Goal: Information Seeking & Learning: Check status

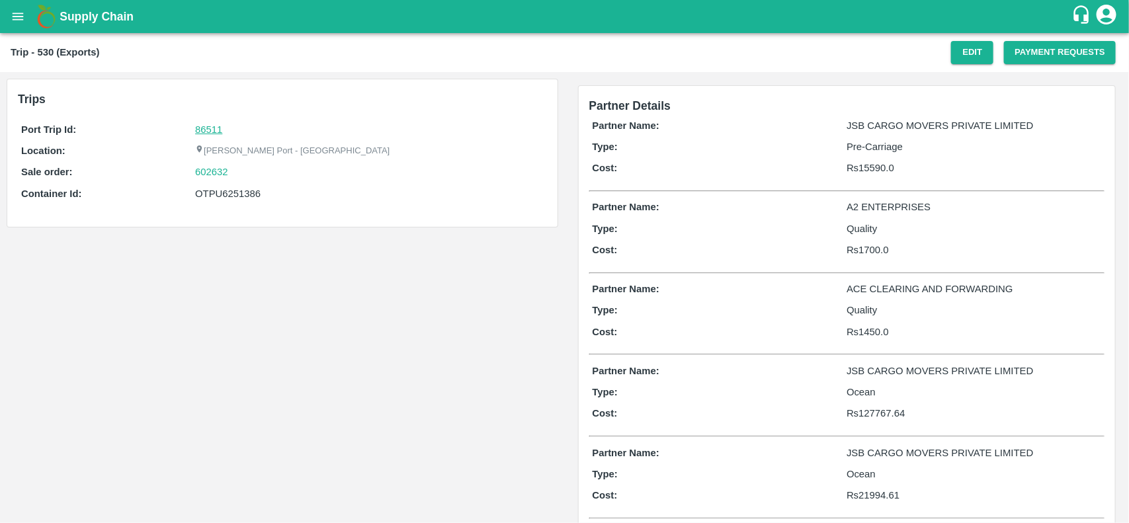
click at [199, 128] on link "86511" at bounding box center [208, 129] width 27 height 11
click at [240, 174] on div "602632" at bounding box center [369, 172] width 348 height 15
copy link "602632"
click at [240, 174] on div "602632" at bounding box center [369, 172] width 348 height 15
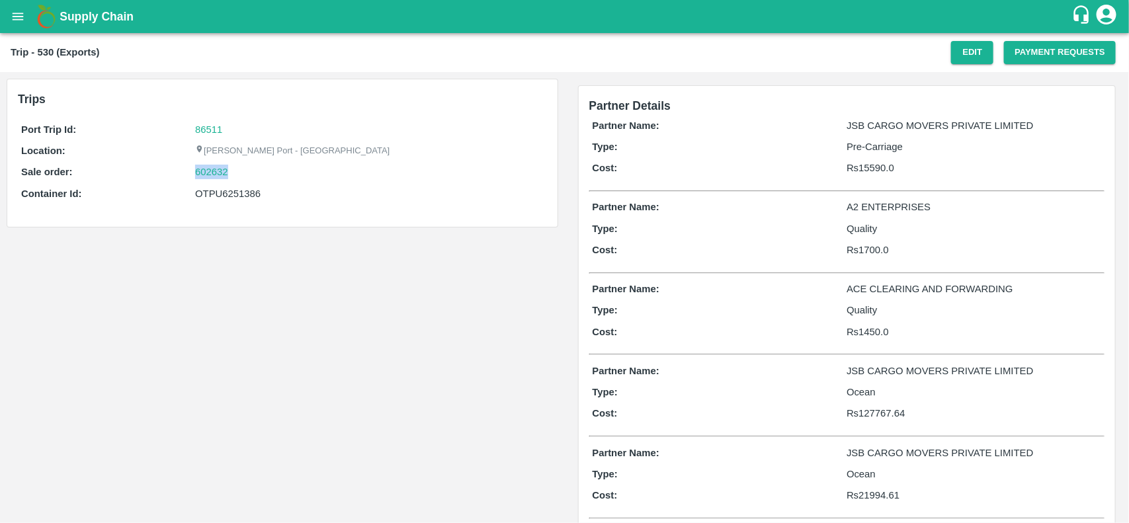
click at [240, 174] on div "602632" at bounding box center [369, 172] width 348 height 15
click at [193, 167] on p "Sale order:" at bounding box center [108, 172] width 174 height 15
click at [216, 173] on link "602632" at bounding box center [211, 172] width 33 height 15
click at [225, 191] on div "OTPU6251386" at bounding box center [369, 194] width 348 height 15
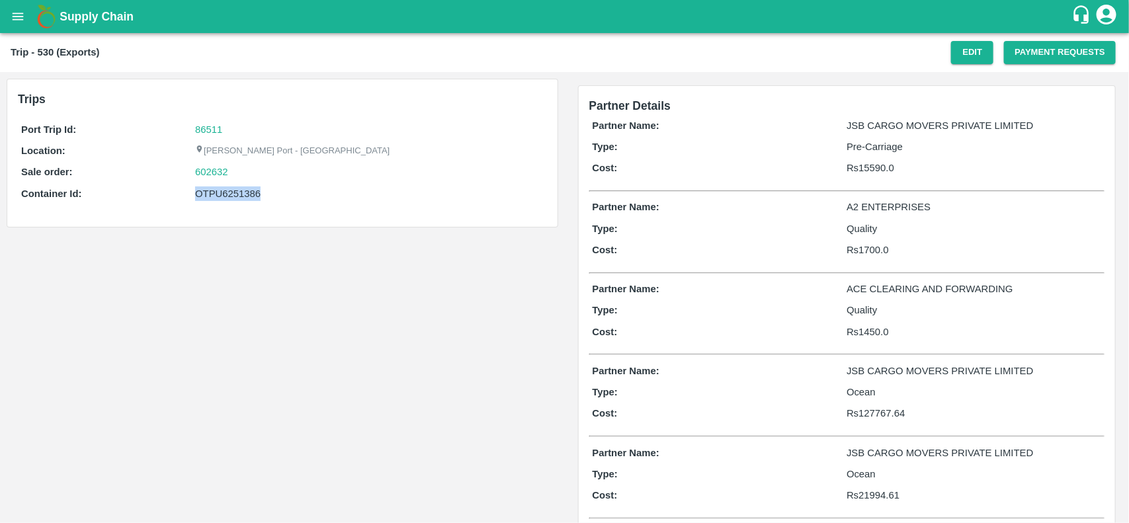
click at [225, 191] on div "OTPU6251386" at bounding box center [369, 194] width 348 height 15
copy div "OTPU6251386"
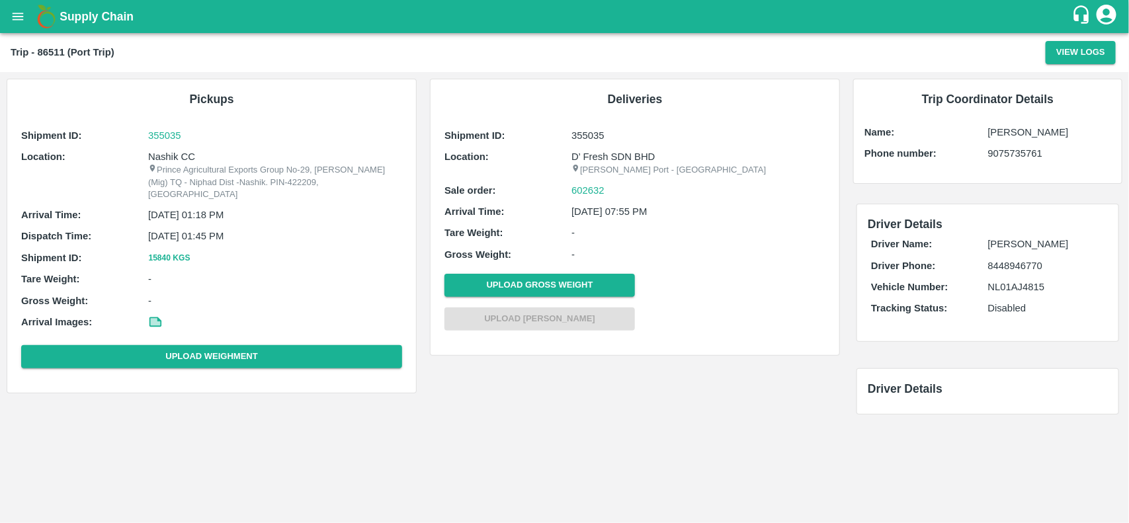
click at [169, 153] on p "Nashik CC" at bounding box center [275, 157] width 254 height 15
copy p "Nashik"
click at [169, 153] on p "Nashik CC" at bounding box center [275, 157] width 254 height 15
copy p "Nashik CC"
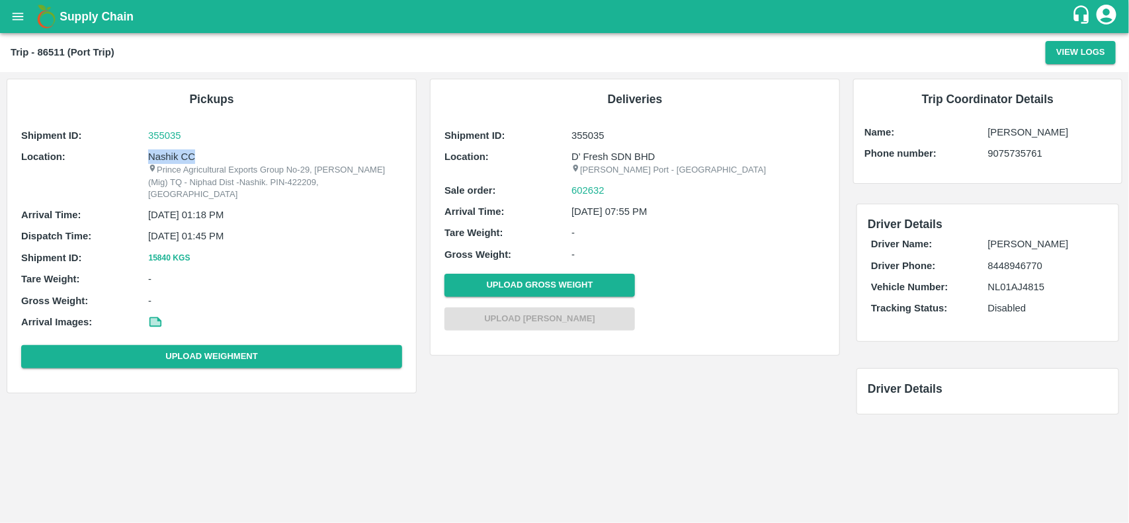
click at [169, 153] on p "Nashik CC" at bounding box center [275, 157] width 254 height 15
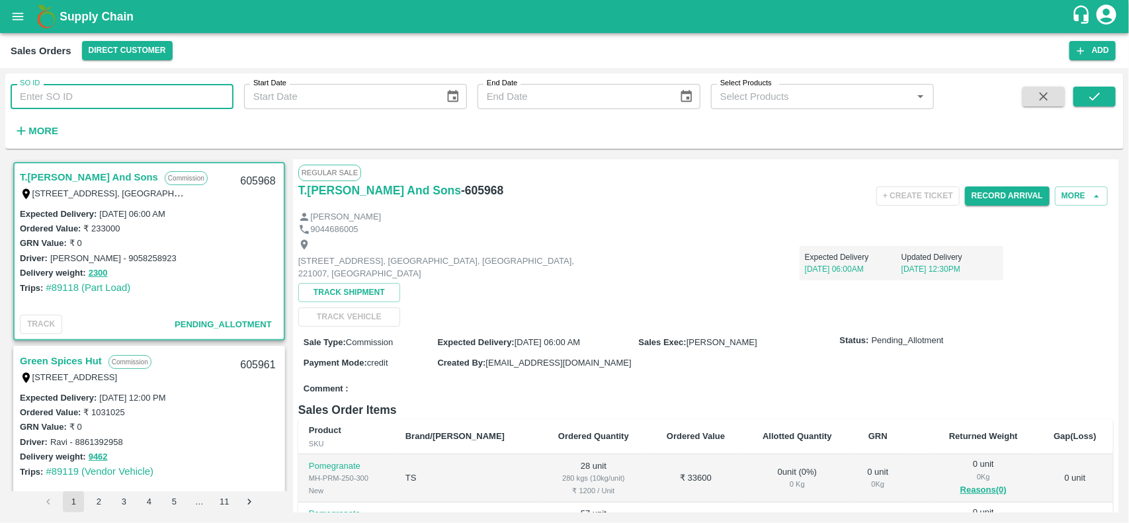
click at [93, 91] on input "SO ID" at bounding box center [122, 96] width 223 height 25
paste input "602632"
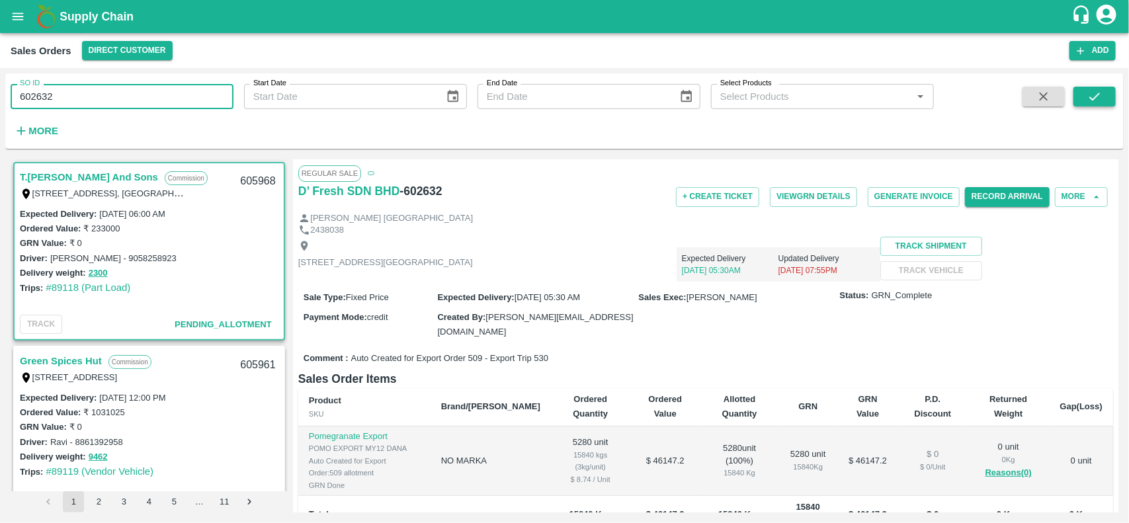
type input "602632"
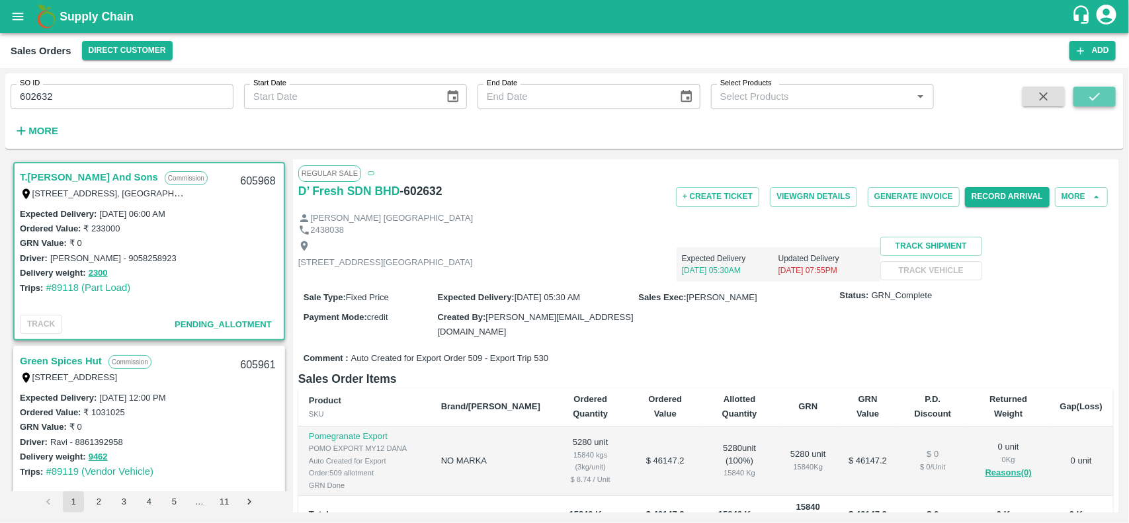
click at [1097, 91] on icon "submit" at bounding box center [1095, 96] width 15 height 15
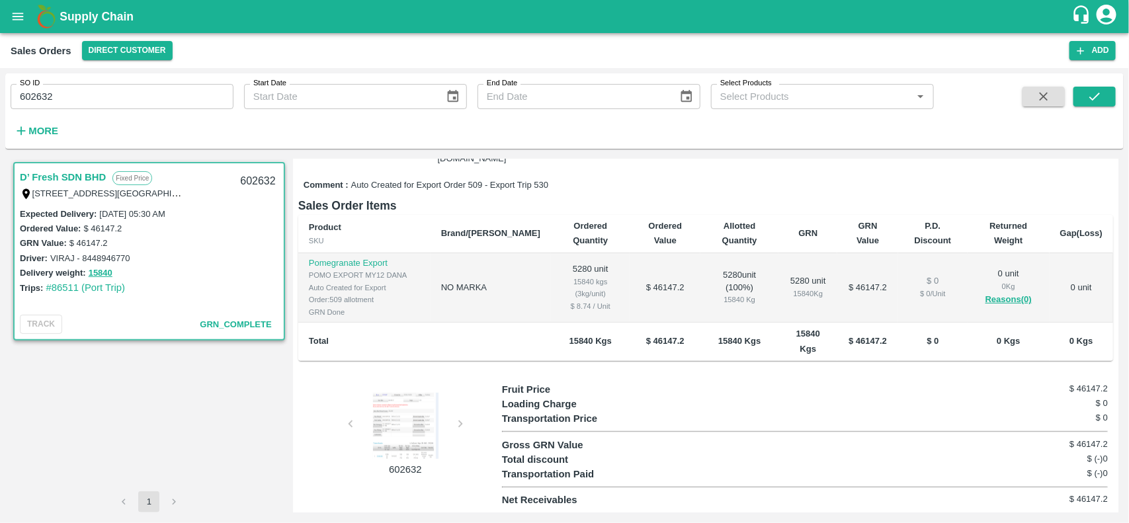
scroll to position [174, 0]
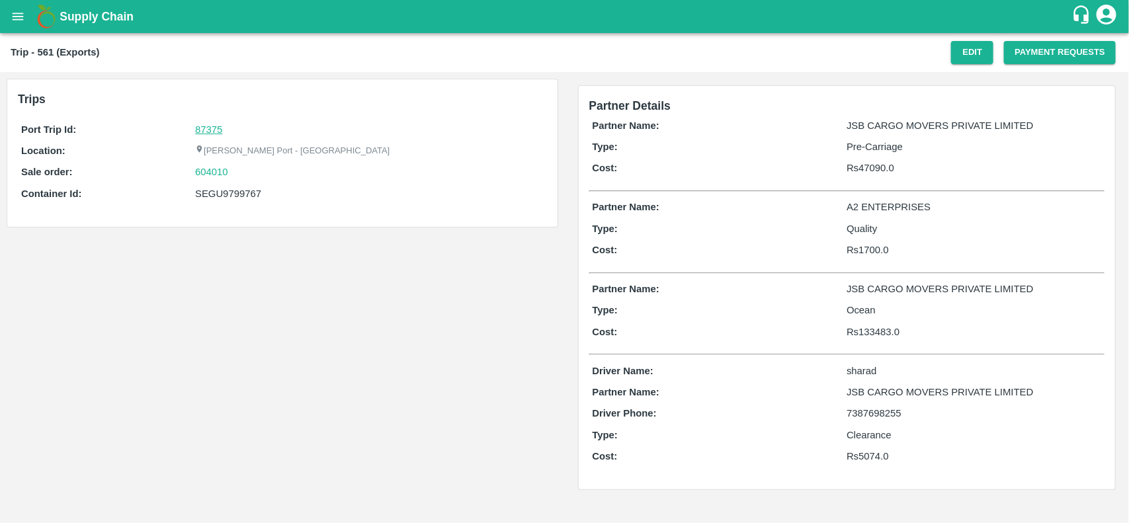
click at [202, 126] on link "87375" at bounding box center [208, 129] width 27 height 11
click at [242, 171] on div "604010" at bounding box center [369, 172] width 348 height 15
copy link "604010"
click at [242, 171] on div "604010" at bounding box center [369, 172] width 348 height 15
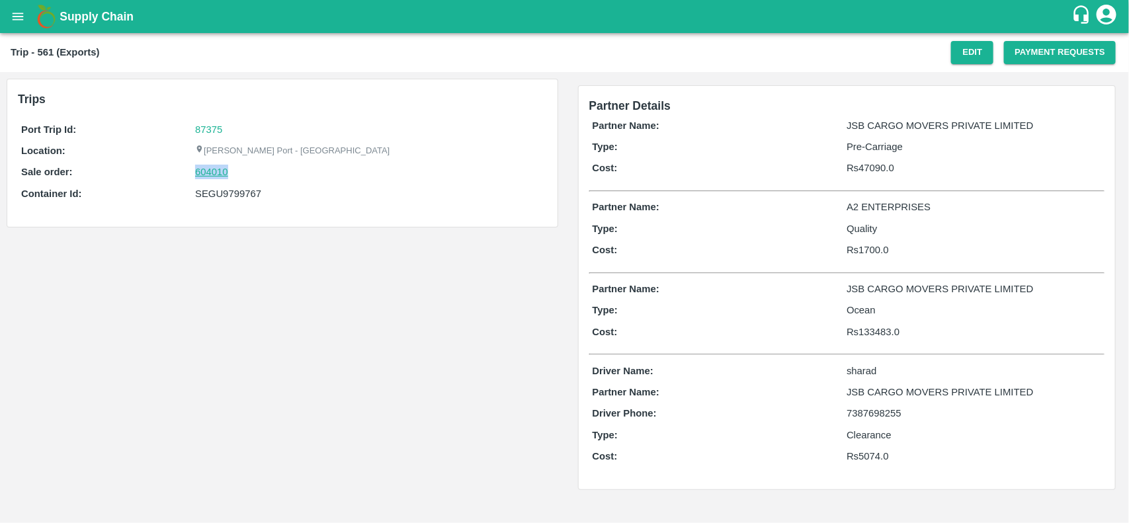
click at [213, 171] on link "604010" at bounding box center [211, 172] width 33 height 15
click at [225, 197] on div "SEGU9799767" at bounding box center [369, 194] width 348 height 15
copy div "SEGU9799767"
click at [225, 197] on div "SEGU9799767" at bounding box center [369, 194] width 348 height 15
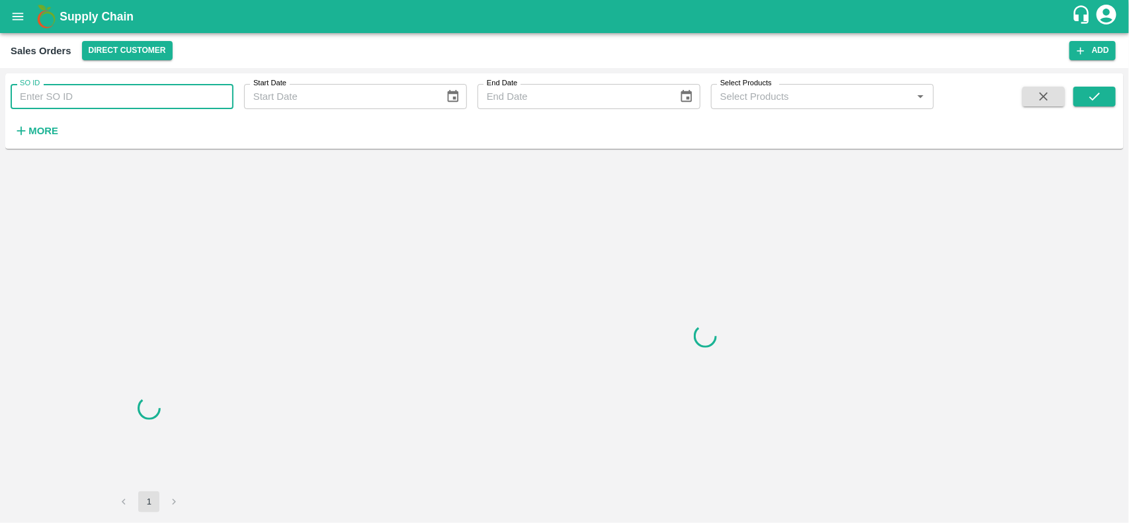
click at [96, 100] on input "SO ID" at bounding box center [122, 96] width 223 height 25
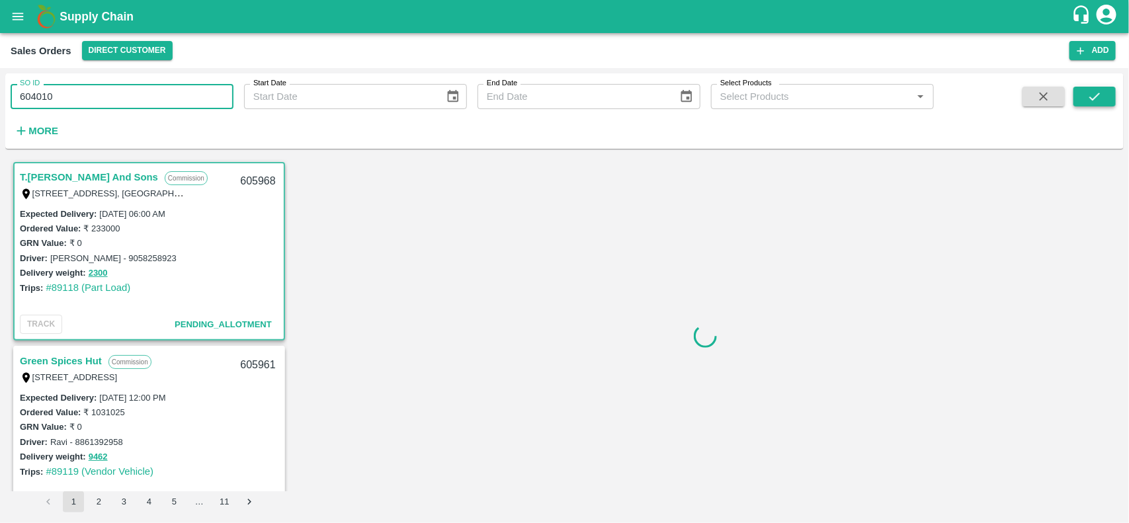
type input "604010"
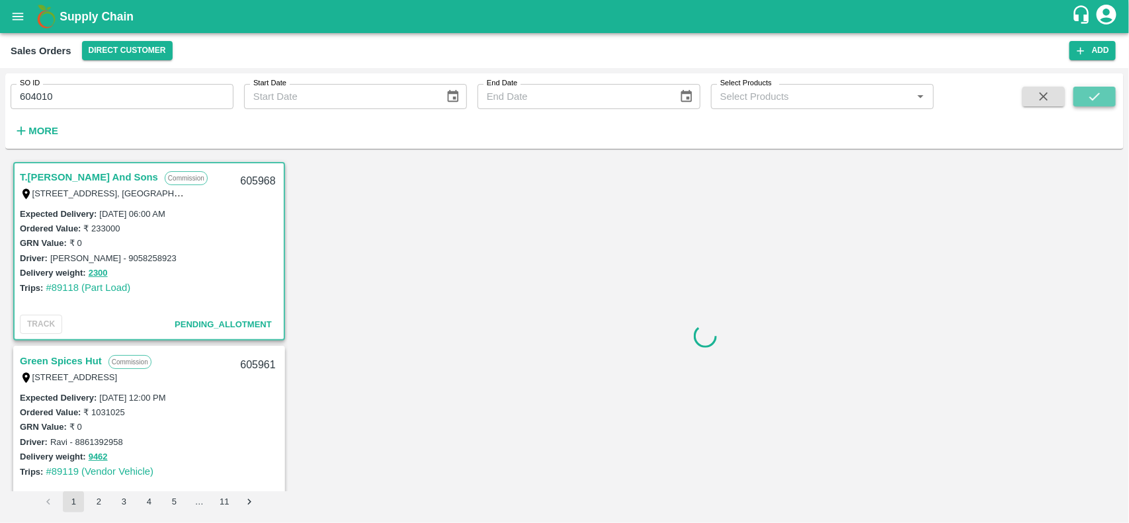
click at [1094, 89] on icon "submit" at bounding box center [1095, 96] width 15 height 15
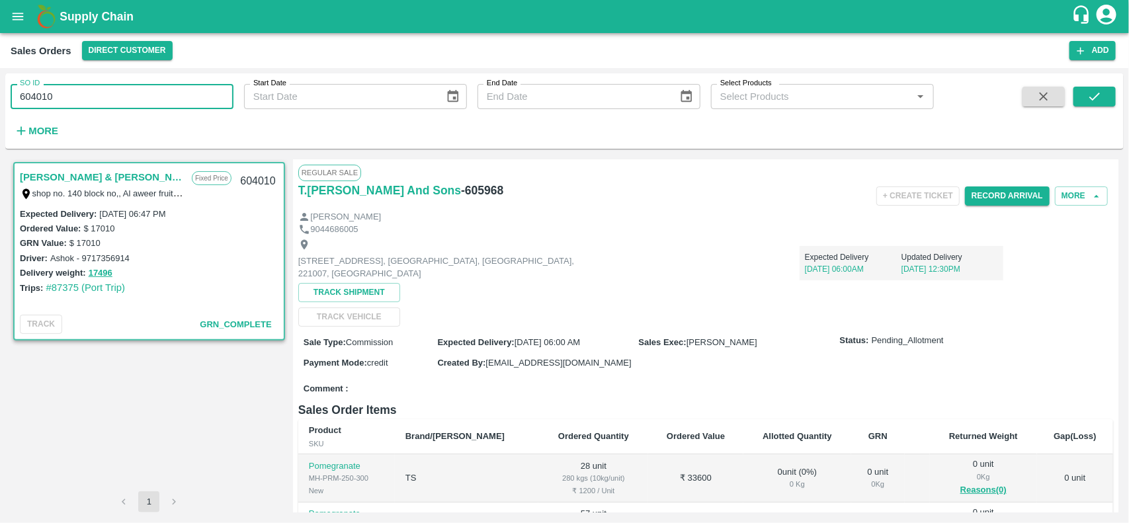
click at [118, 100] on input "604010" at bounding box center [122, 96] width 223 height 25
type input "604010"
click at [118, 100] on input "604010" at bounding box center [122, 96] width 223 height 25
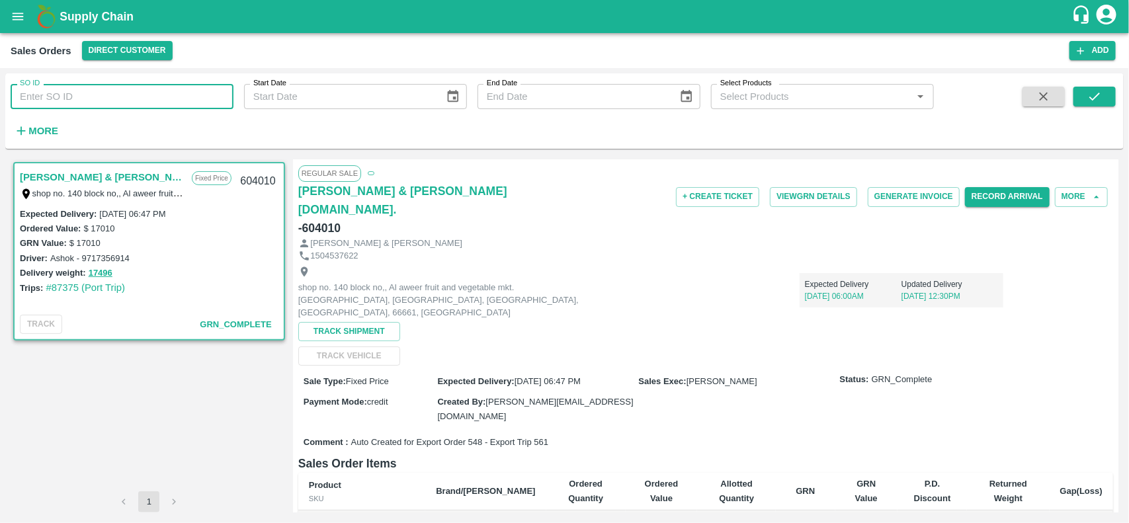
paste input "text"
type input "604010"
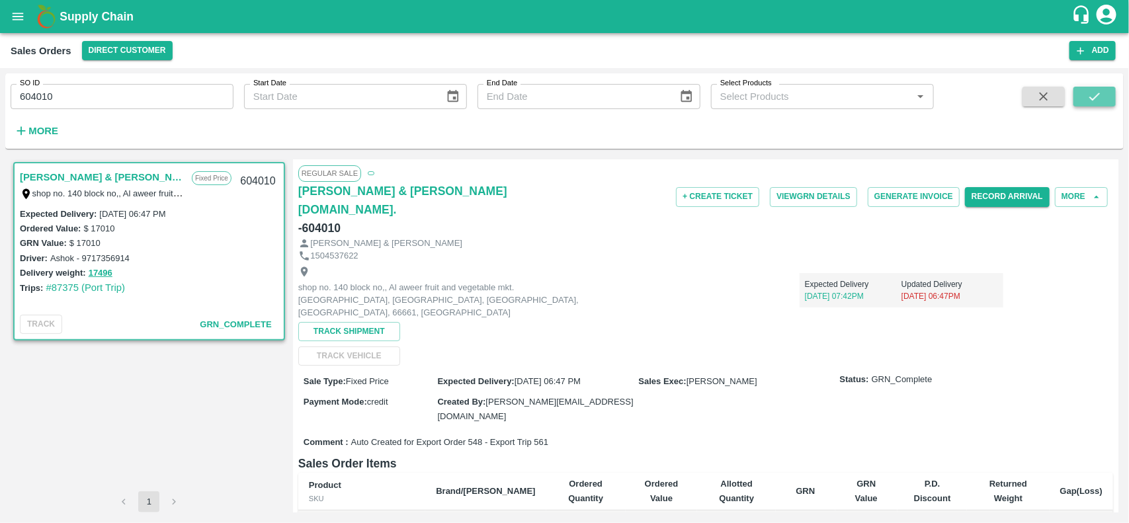
click at [1098, 96] on icon "submit" at bounding box center [1095, 97] width 11 height 8
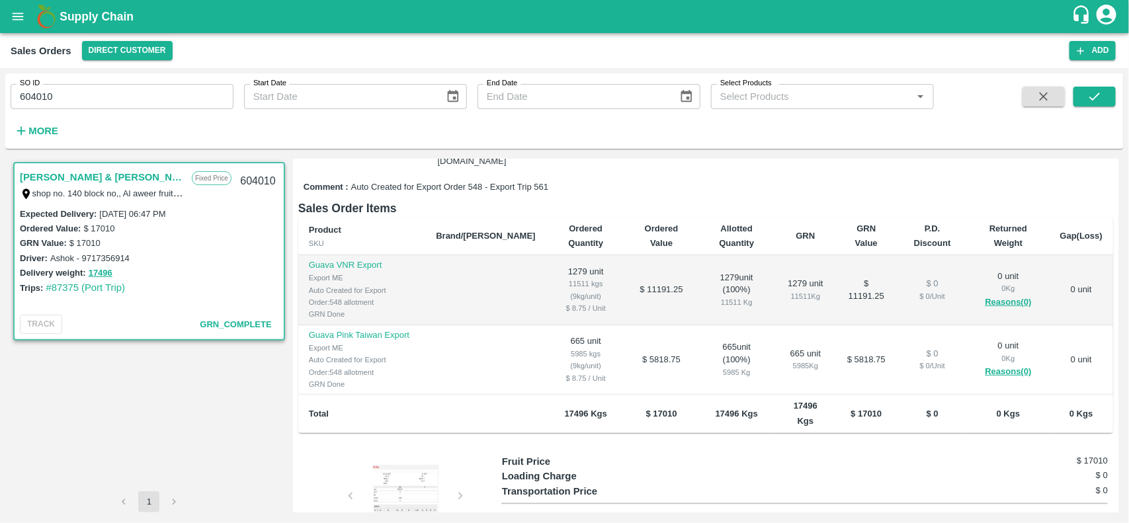
scroll to position [256, 0]
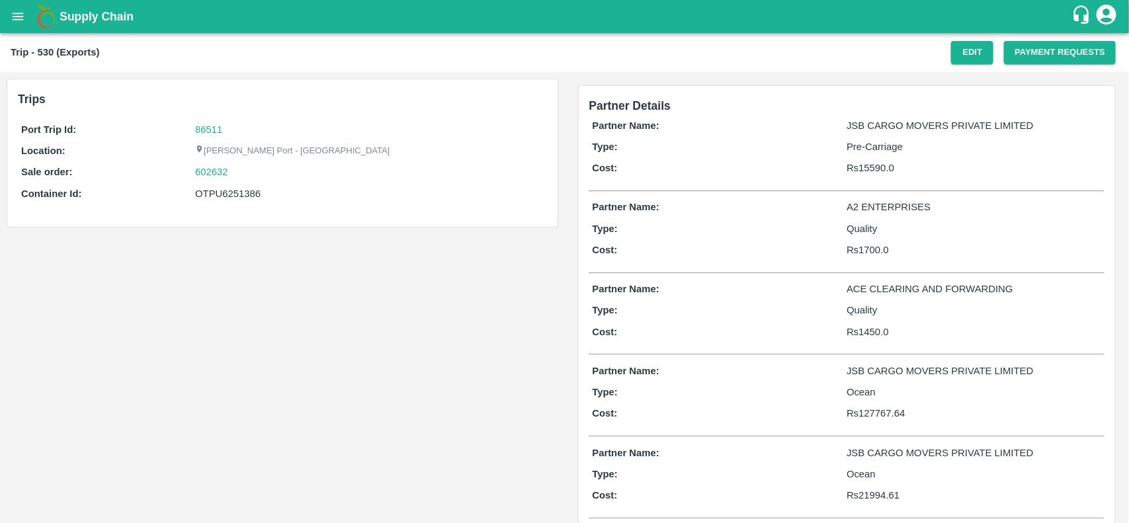
click at [222, 129] on div "86511" at bounding box center [369, 129] width 348 height 15
click at [210, 126] on link "86511" at bounding box center [208, 129] width 27 height 11
click at [235, 176] on div "602632" at bounding box center [369, 172] width 348 height 15
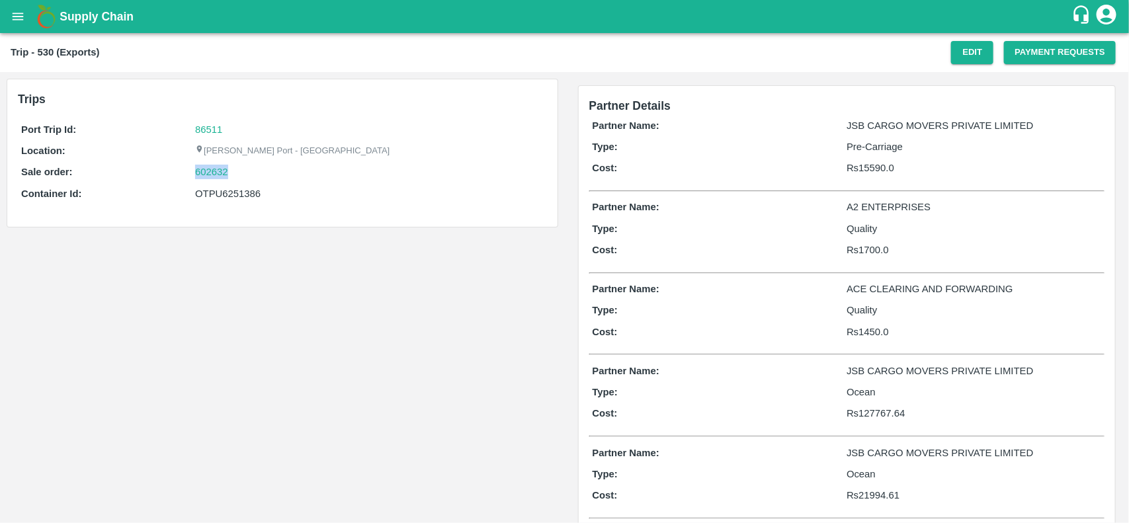
copy link "602632"
click at [214, 169] on link "602632" at bounding box center [211, 172] width 33 height 15
click at [232, 192] on div "OTPU6251386" at bounding box center [369, 194] width 348 height 15
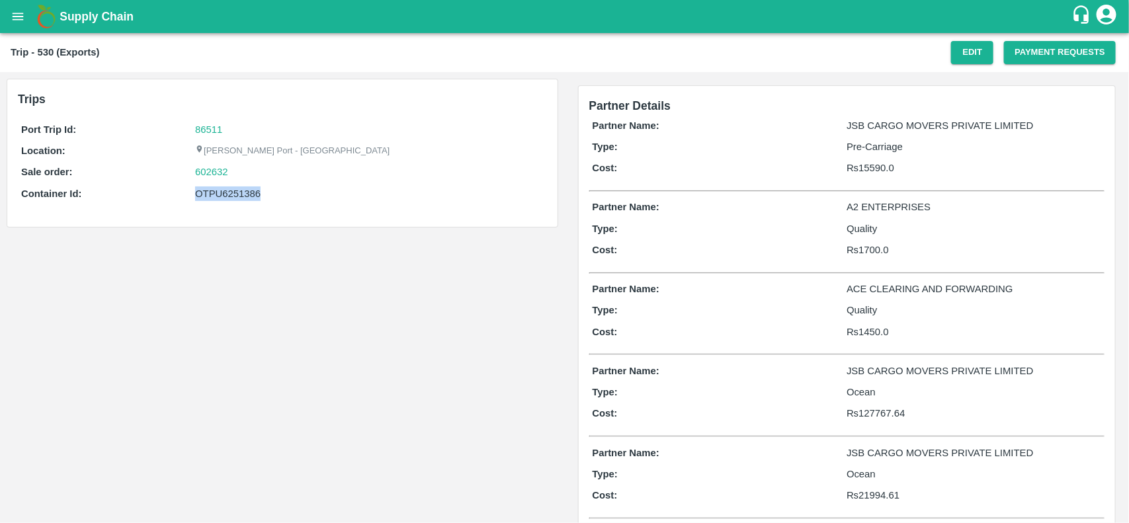
copy div "OTPU6251386"
click at [232, 192] on div "OTPU6251386" at bounding box center [369, 194] width 348 height 15
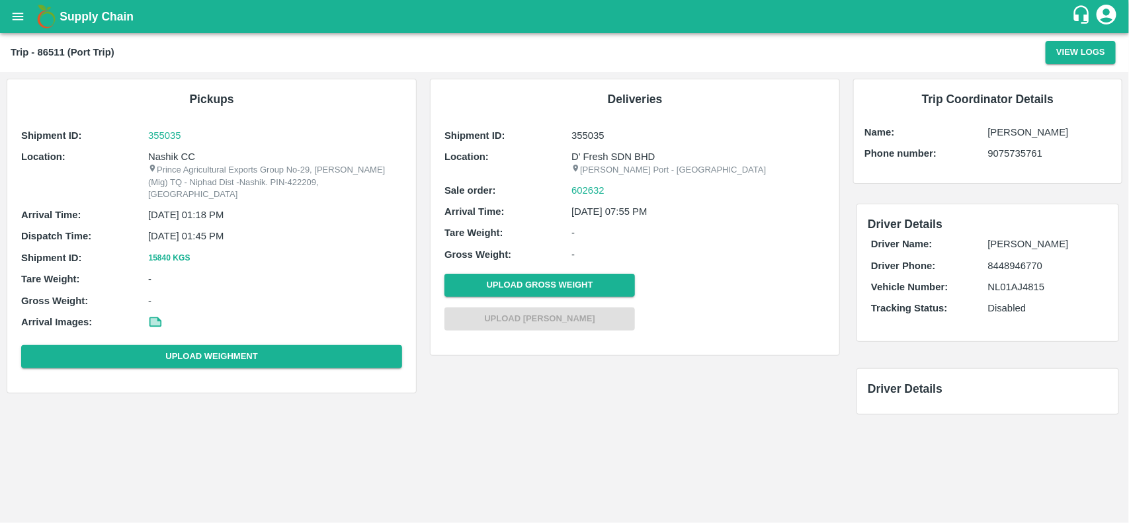
click at [159, 154] on p "Nashik CC" at bounding box center [275, 157] width 254 height 15
copy p "Nashik CC"
click at [159, 154] on p "Nashik CC" at bounding box center [275, 157] width 254 height 15
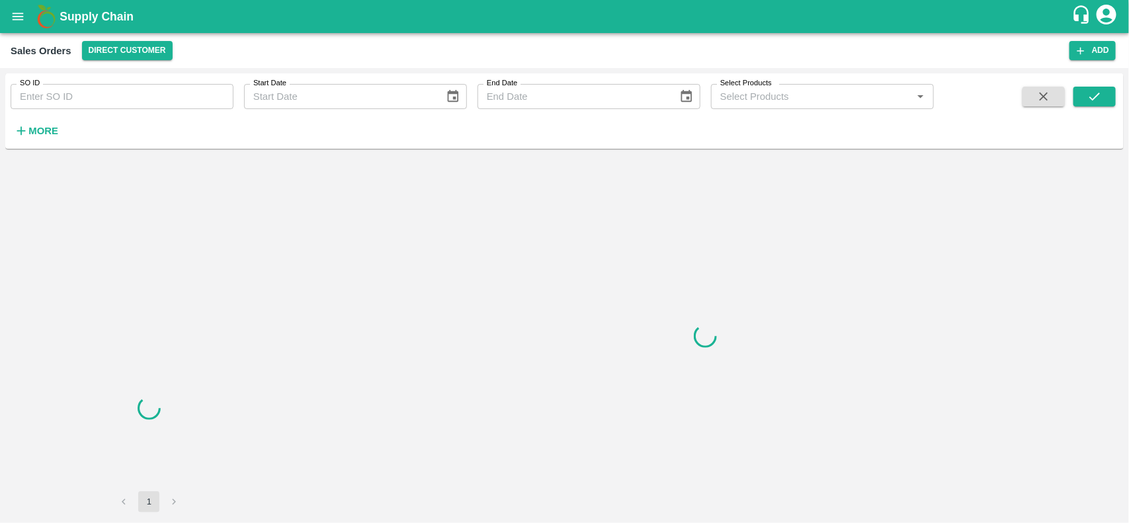
click at [71, 100] on input "SO ID" at bounding box center [122, 96] width 223 height 25
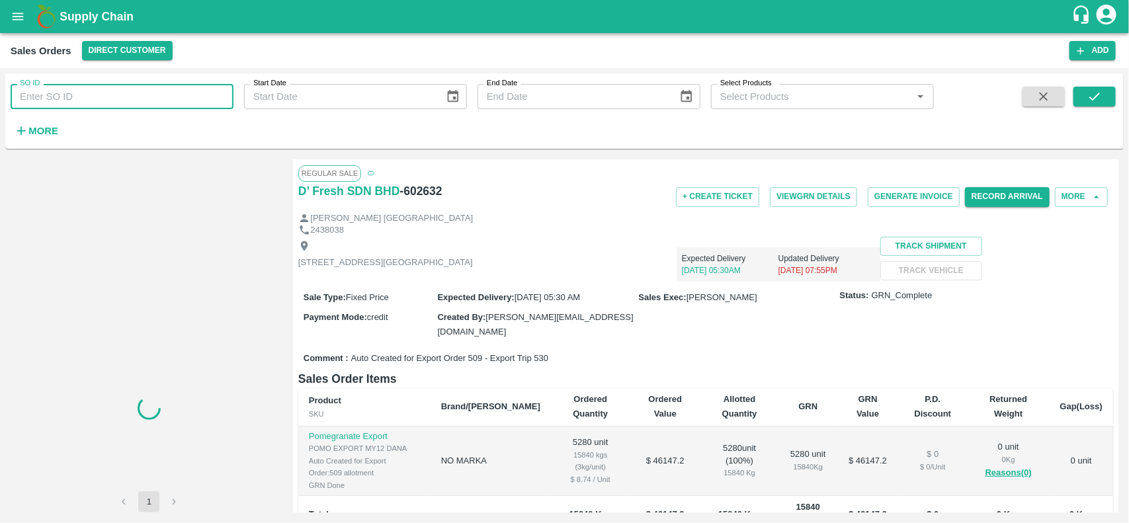
click at [71, 100] on input "SO ID" at bounding box center [122, 96] width 223 height 25
paste input "602632"
click at [71, 100] on input "602632" at bounding box center [122, 96] width 223 height 25
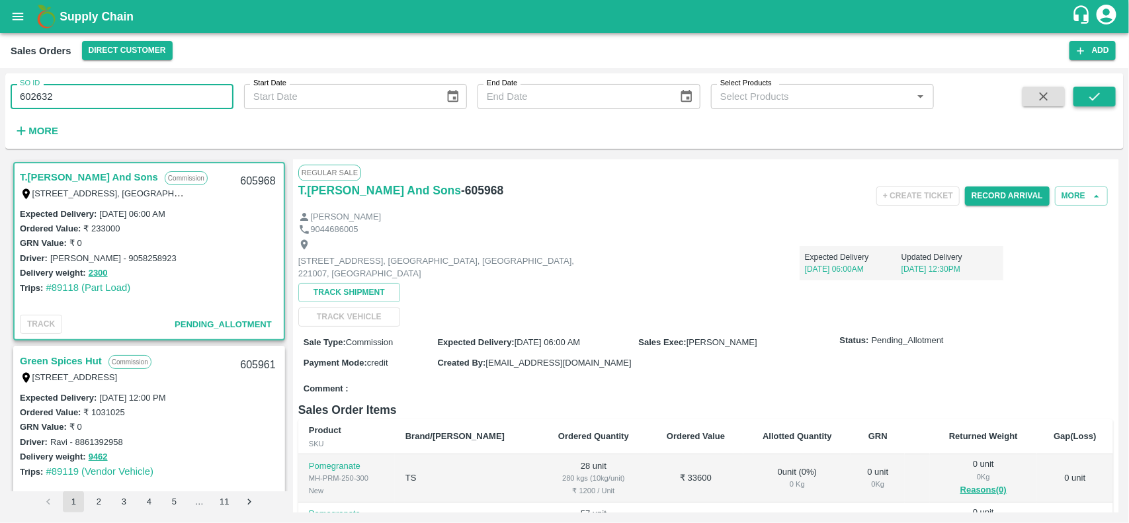
type input "602632"
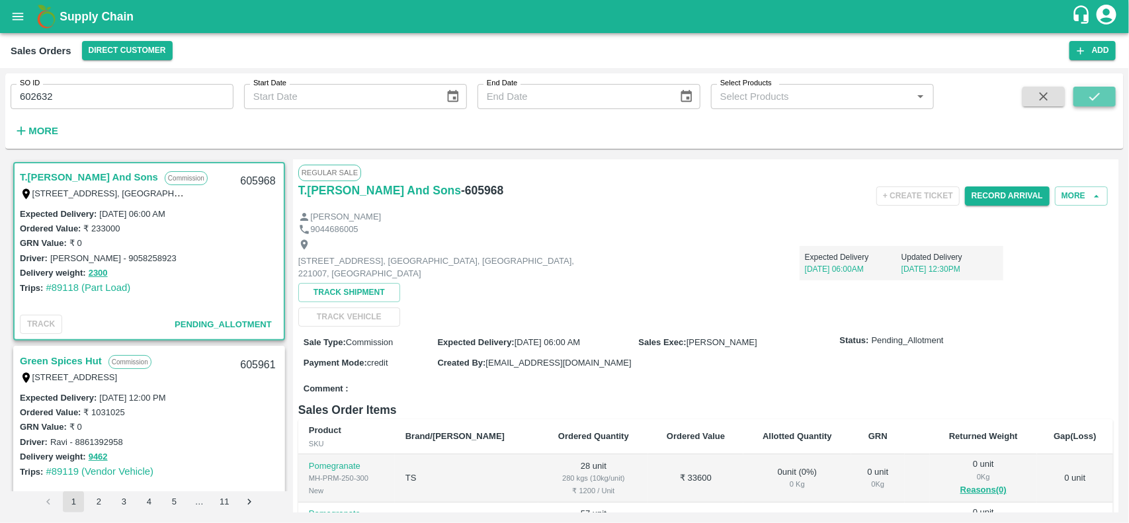
click at [1096, 95] on icon "submit" at bounding box center [1095, 96] width 15 height 15
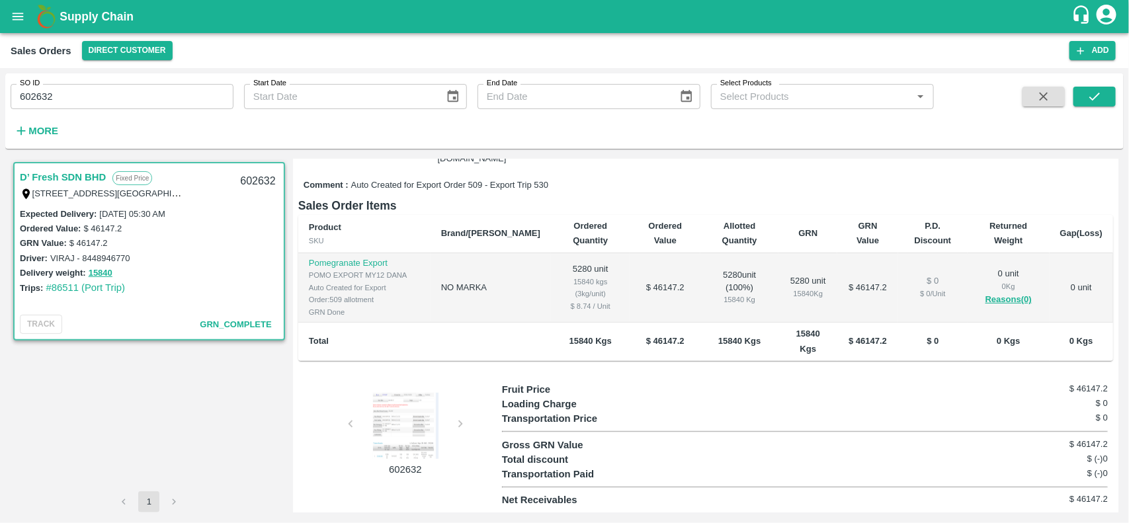
scroll to position [217, 0]
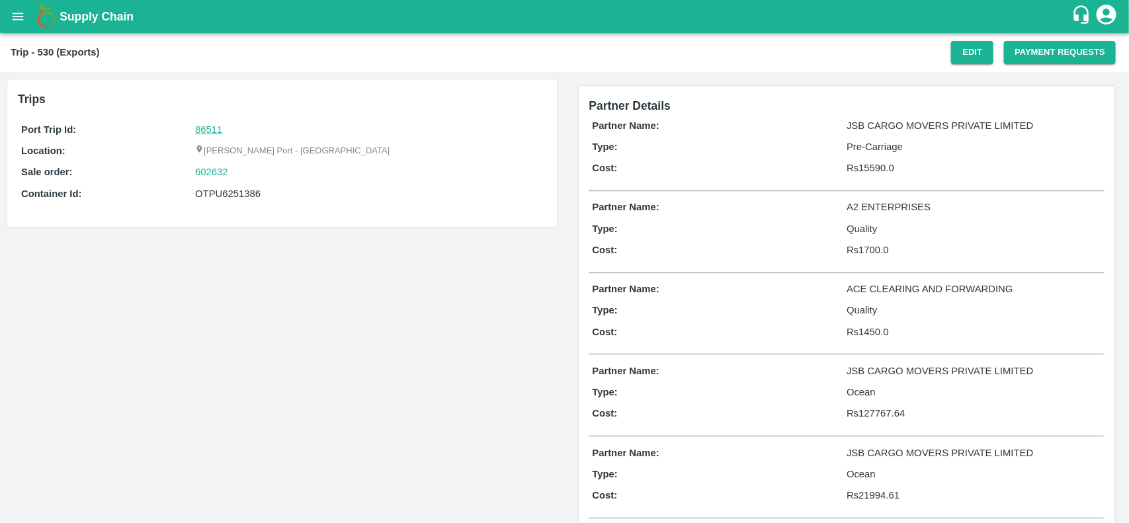
click at [209, 124] on link "86511" at bounding box center [208, 129] width 27 height 11
click at [240, 175] on div "602632" at bounding box center [369, 172] width 348 height 15
copy link "602632"
click at [240, 175] on div "602632" at bounding box center [369, 172] width 348 height 15
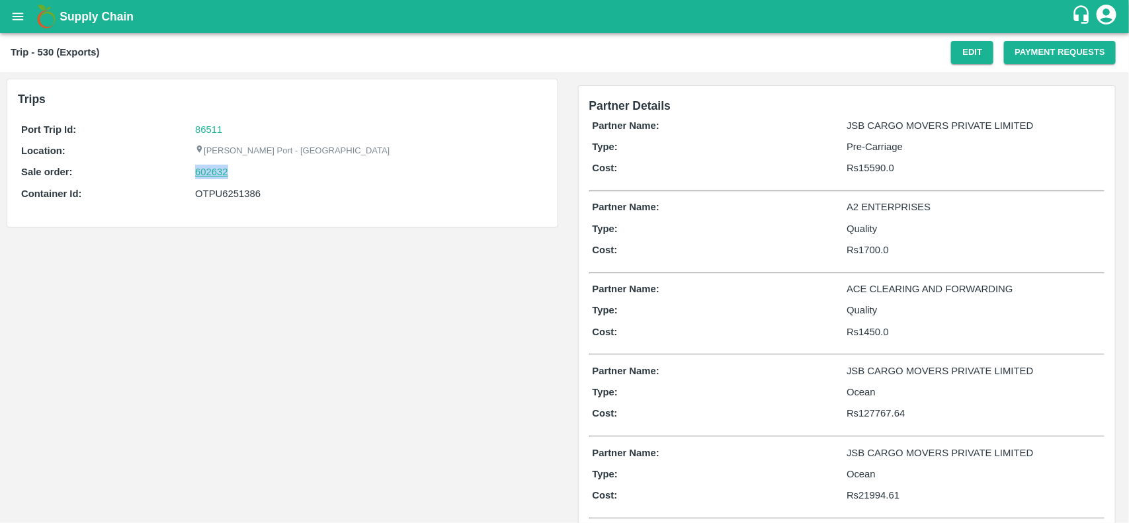
click at [223, 173] on link "602632" at bounding box center [211, 172] width 33 height 15
click at [226, 193] on div "OTPU6251386" at bounding box center [369, 194] width 348 height 15
copy div "OTPU6251386"
click at [226, 193] on div "OTPU6251386" at bounding box center [369, 194] width 348 height 15
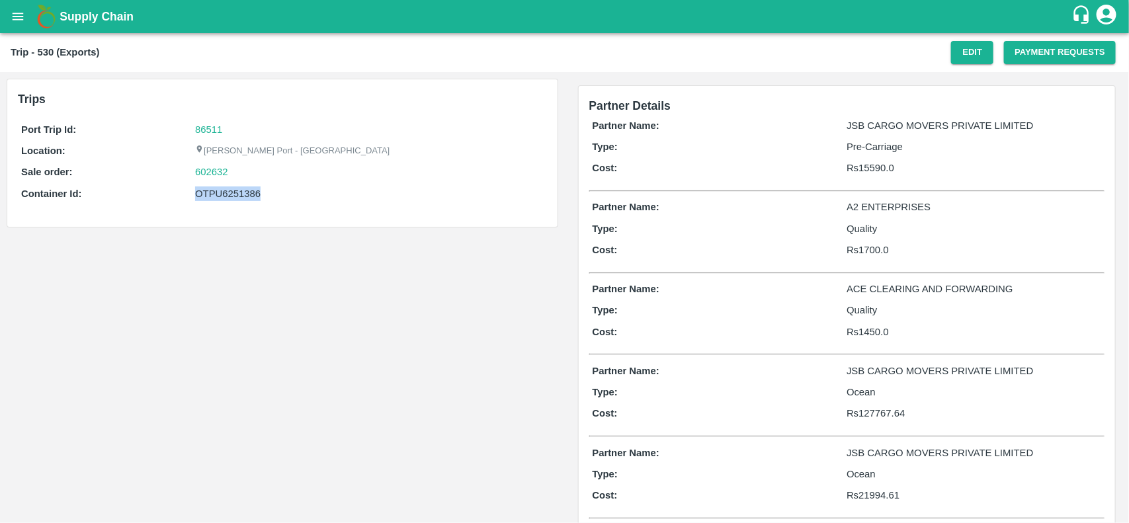
copy div "OTPU6251386"
click at [217, 197] on div "OTPU6251386" at bounding box center [369, 194] width 348 height 15
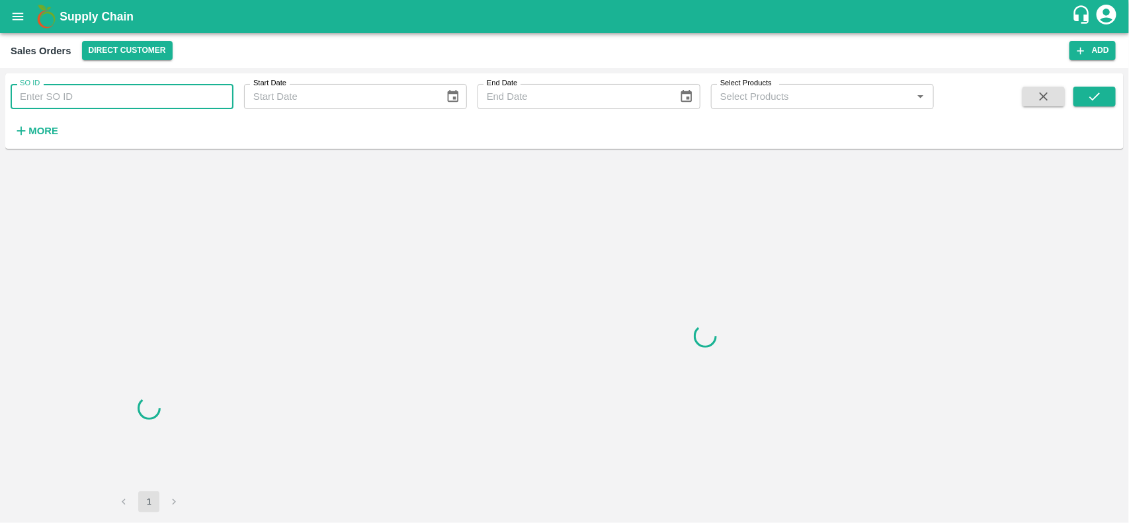
click at [119, 96] on input "SO ID" at bounding box center [122, 96] width 223 height 25
paste input "602632"
click at [119, 96] on input "SO ID" at bounding box center [122, 96] width 223 height 25
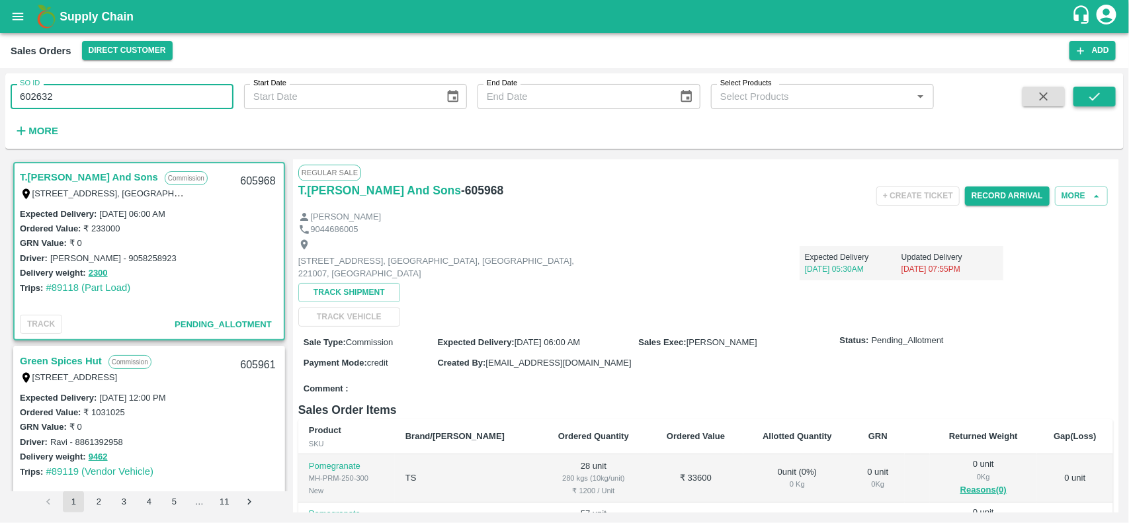
type input "602632"
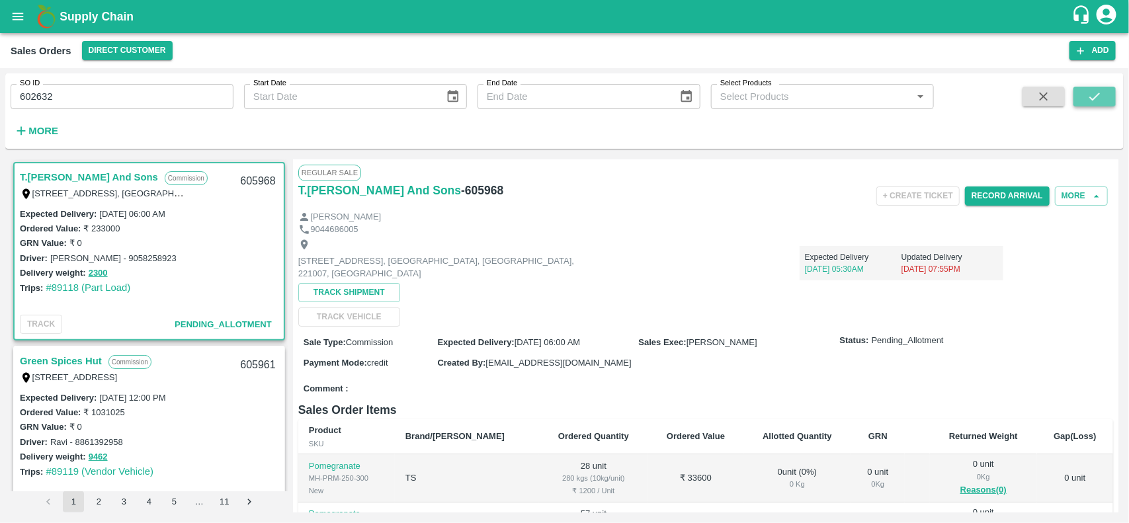
click at [1100, 101] on icon "submit" at bounding box center [1095, 96] width 15 height 15
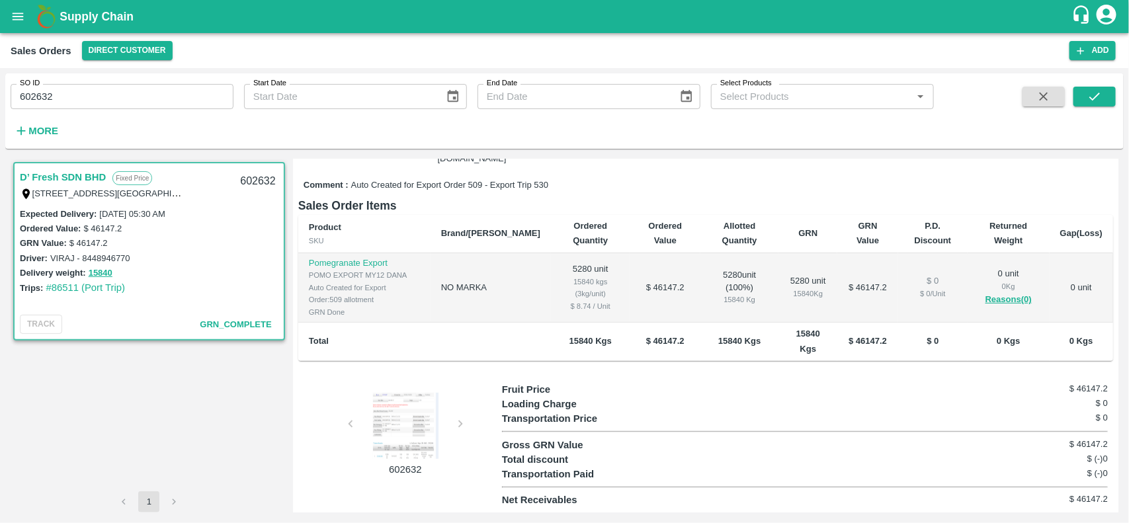
scroll to position [220, 0]
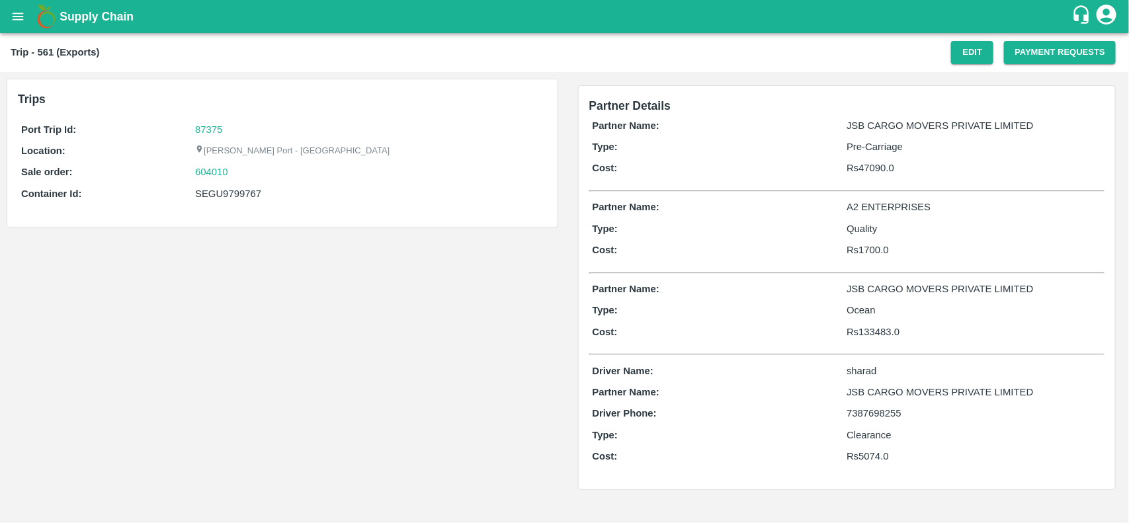
click at [204, 137] on div "Port Trip Id: 87375 Location: [PERSON_NAME][GEOGRAPHIC_DATA] - Nhava Sheva Sale…" at bounding box center [282, 165] width 529 height 92
click at [200, 131] on link "87375" at bounding box center [208, 129] width 27 height 11
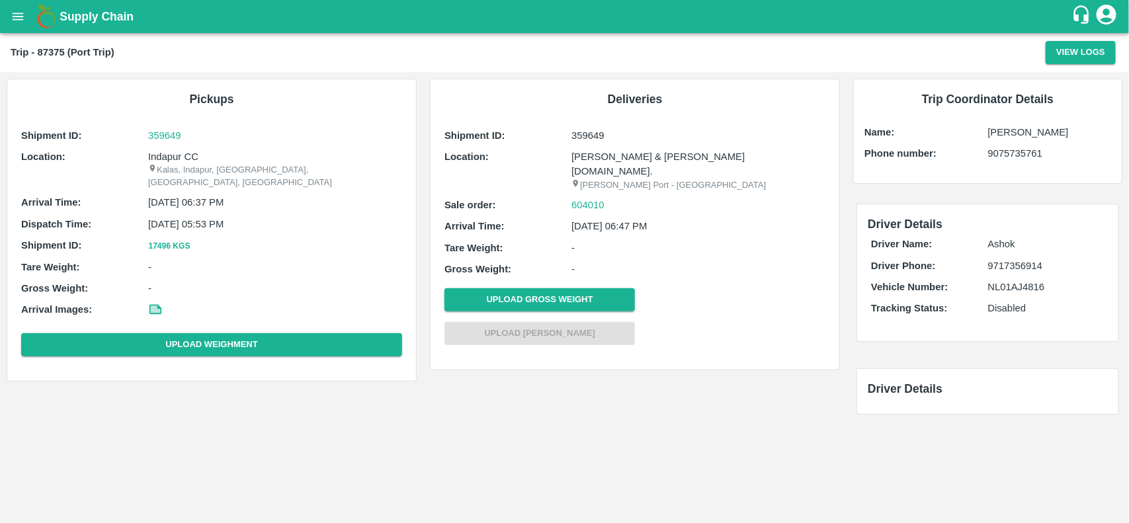
click at [175, 152] on p "Indapur CC" at bounding box center [275, 157] width 254 height 15
copy p "Indapur CC"
click at [175, 152] on p "Indapur CC" at bounding box center [275, 157] width 254 height 15
